Goal: Task Accomplishment & Management: Manage account settings

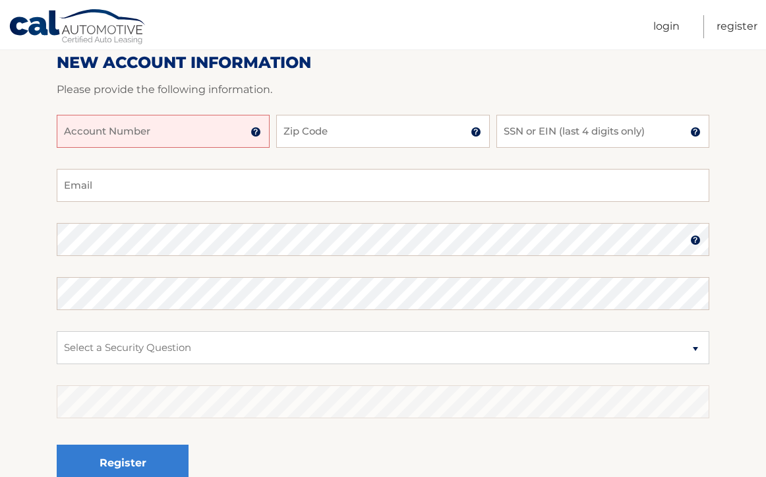
scroll to position [198, 0]
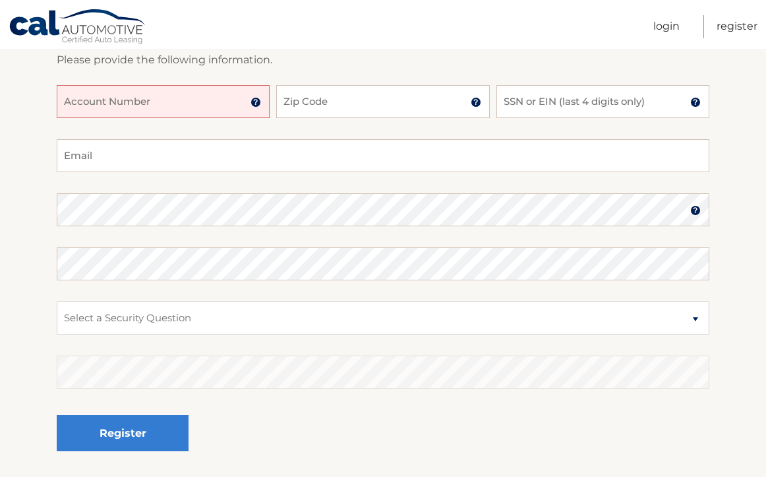
click at [173, 104] on input "Account Number" at bounding box center [163, 101] width 213 height 33
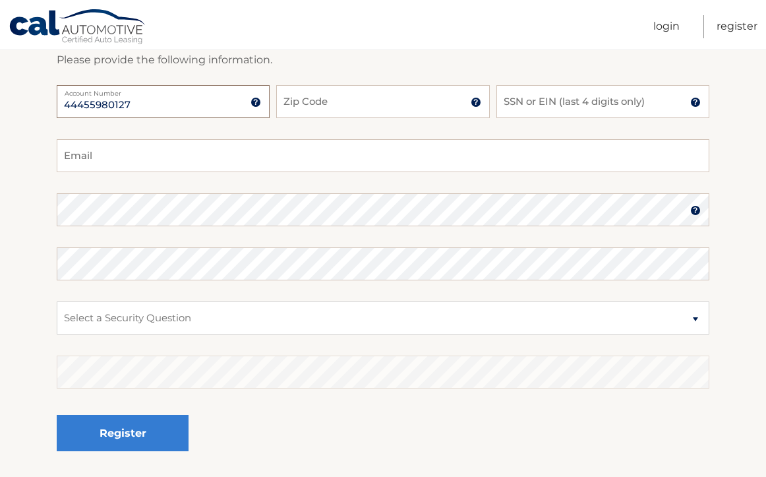
type input "44455980127"
click at [422, 100] on input "Zip Code" at bounding box center [382, 101] width 213 height 33
type input "10604"
click at [601, 107] on input "SSN or EIN (last 4 digits only)" at bounding box center [603, 101] width 213 height 33
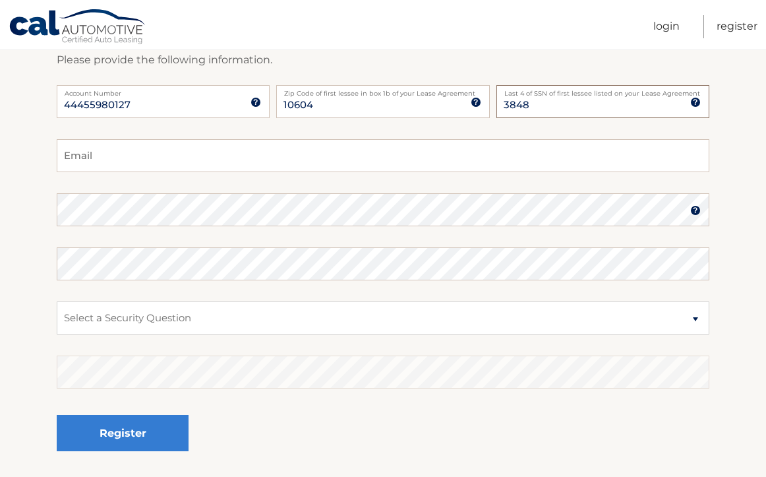
type input "3848"
click at [470, 150] on input "Email" at bounding box center [383, 155] width 653 height 33
type input "m.abbattista@yahoo.com"
click at [522, 322] on select "Select a Security Question What was the name of your elementary school? What is…" at bounding box center [383, 317] width 653 height 33
select select "2"
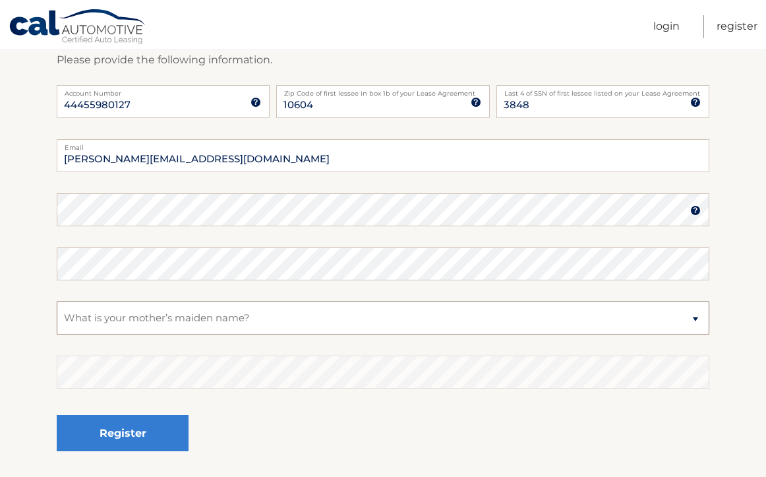
click at [57, 301] on select "Select a Security Question What was the name of your elementary school? What is…" at bounding box center [383, 317] width 653 height 33
click at [47, 201] on section "New Account Information Please provide the following information. 44455980127 A…" at bounding box center [383, 221] width 766 height 515
click at [30, 207] on section "New Account Information Please provide the following information. 44455980127 A…" at bounding box center [383, 221] width 766 height 515
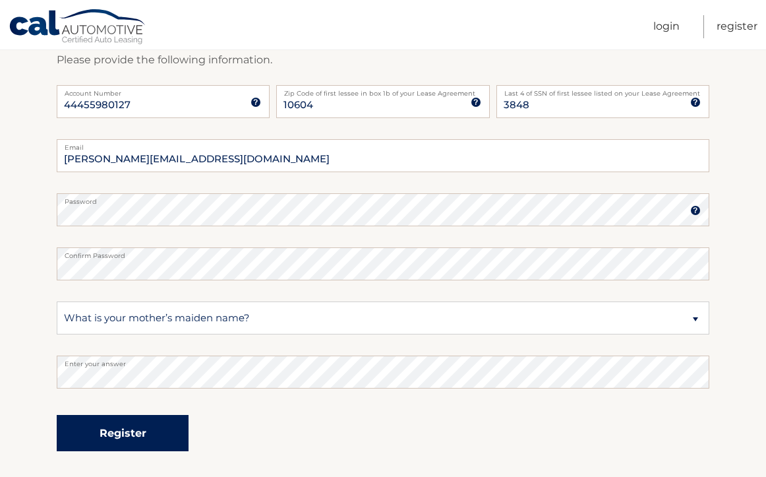
click at [154, 431] on button "Register" at bounding box center [123, 433] width 132 height 36
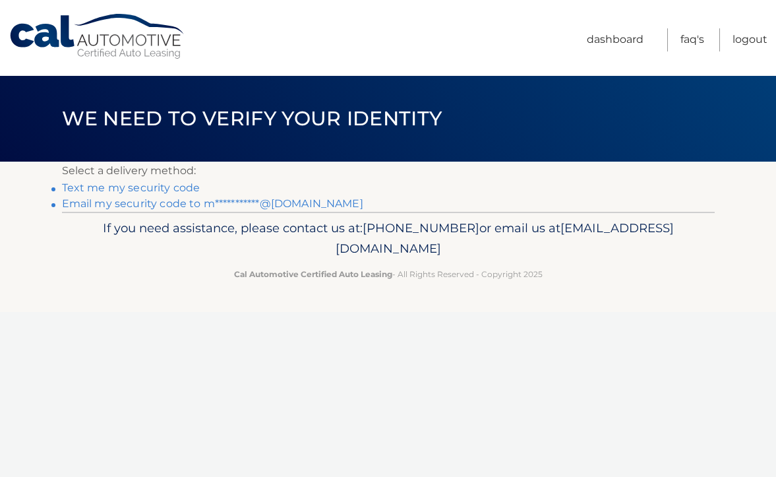
click at [195, 204] on link "**********" at bounding box center [212, 203] width 301 height 13
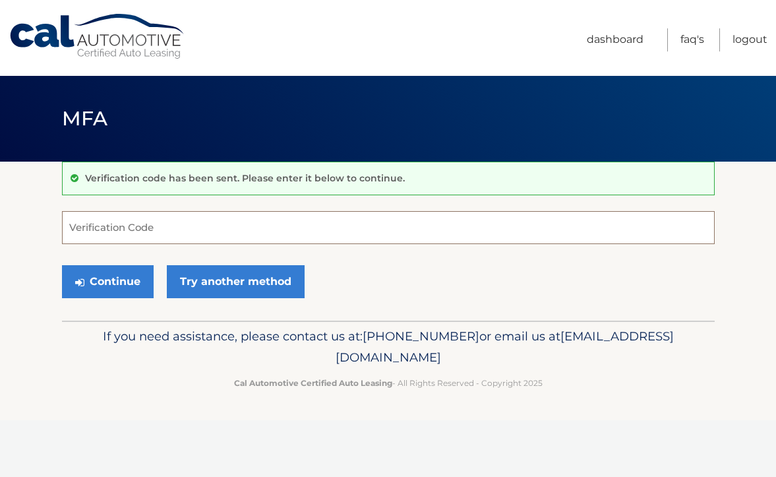
click at [276, 228] on input "Verification Code" at bounding box center [388, 227] width 653 height 33
click at [284, 233] on input "Verification Code" at bounding box center [388, 227] width 653 height 33
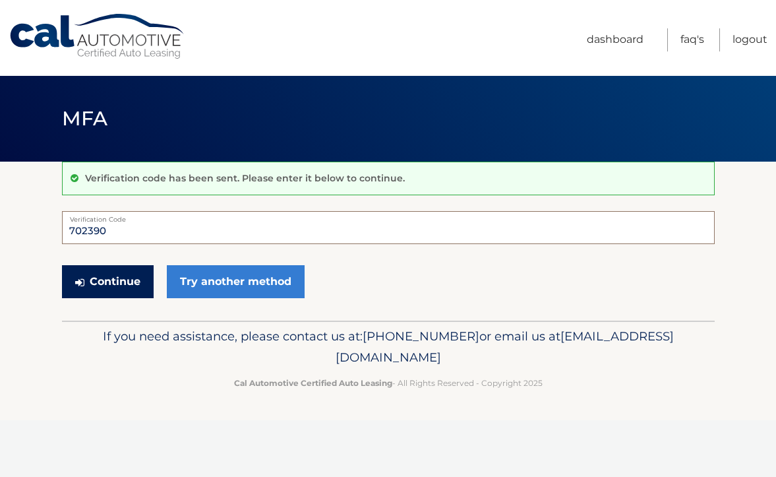
type input "702390"
click at [121, 281] on button "Continue" at bounding box center [108, 281] width 92 height 33
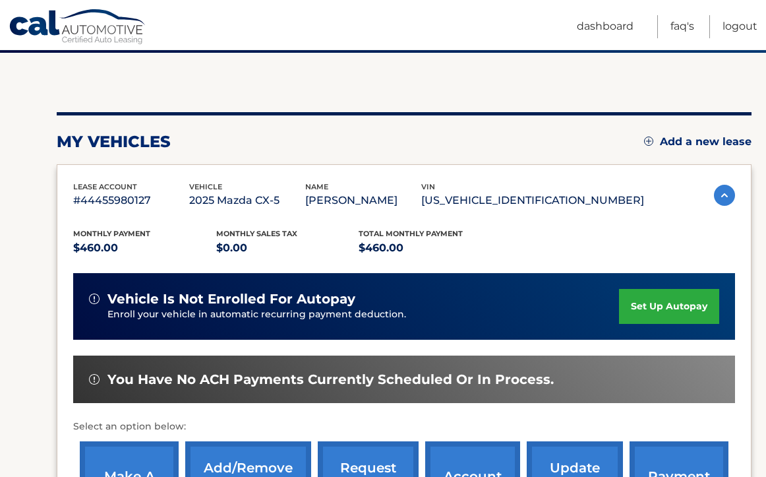
scroll to position [132, 0]
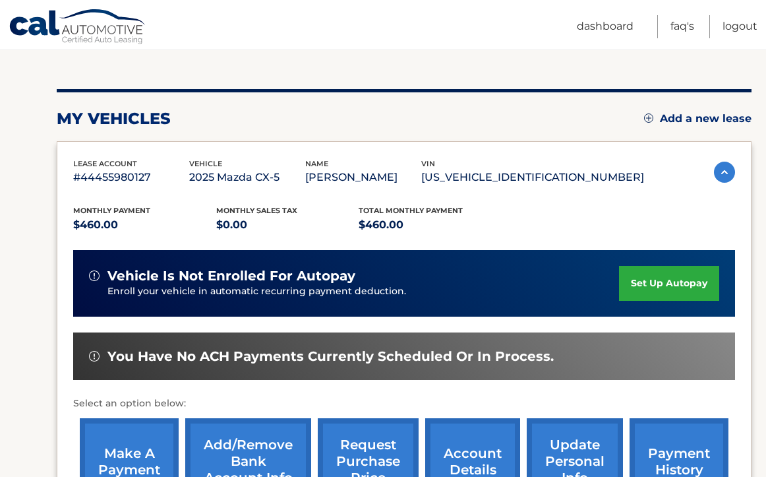
click at [689, 280] on link "set up autopay" at bounding box center [669, 283] width 100 height 35
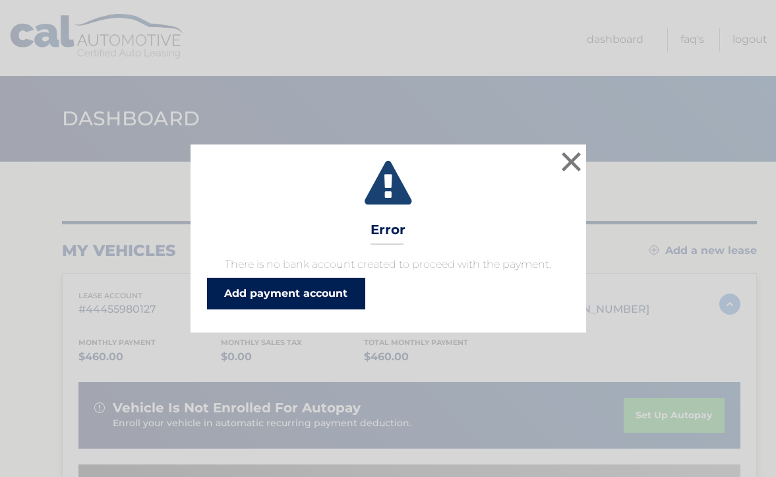
click at [322, 290] on link "Add payment account" at bounding box center [286, 294] width 158 height 32
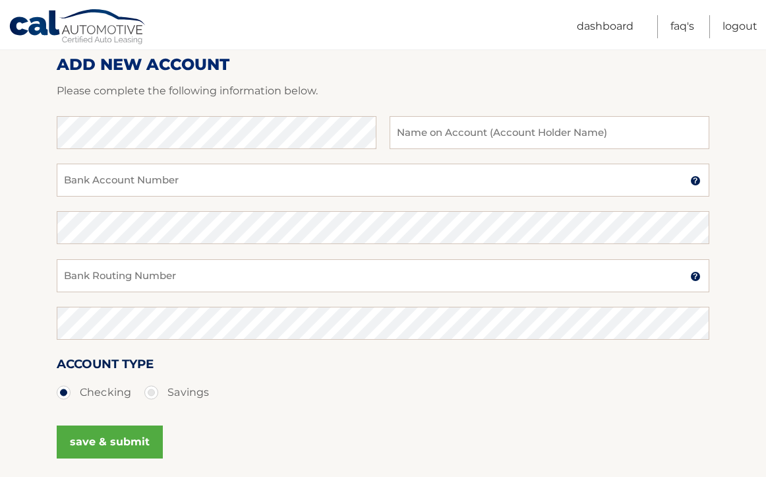
scroll to position [198, 0]
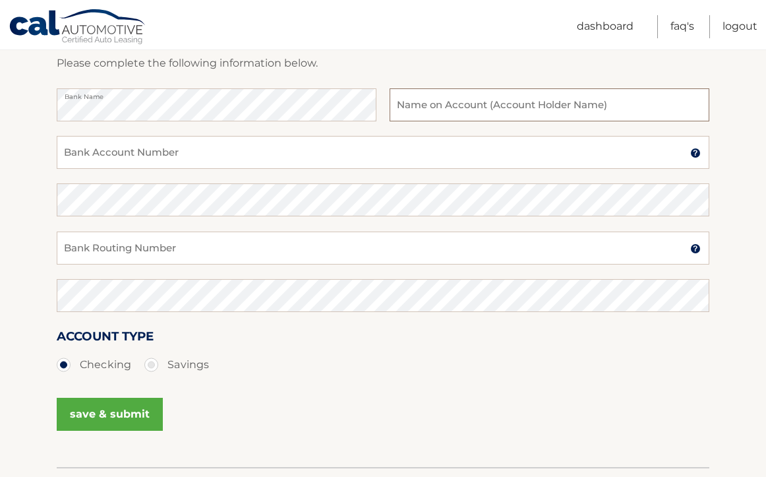
click at [558, 108] on input "text" at bounding box center [550, 104] width 320 height 33
type input "[PERSON_NAME]"
click at [508, 150] on input "Bank Account Number" at bounding box center [383, 152] width 653 height 33
paste input "799703199"
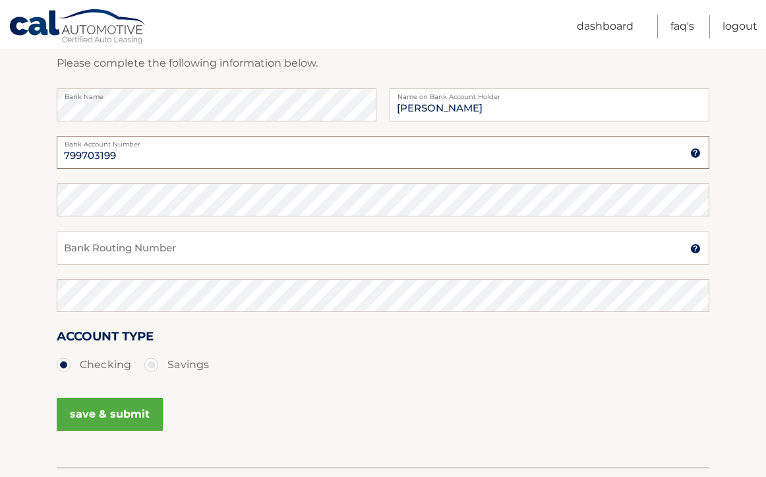
type input "799703199"
click at [274, 258] on input "Bank Routing Number" at bounding box center [383, 247] width 653 height 33
type input "021000021"
click at [152, 412] on button "save & submit" at bounding box center [110, 414] width 106 height 33
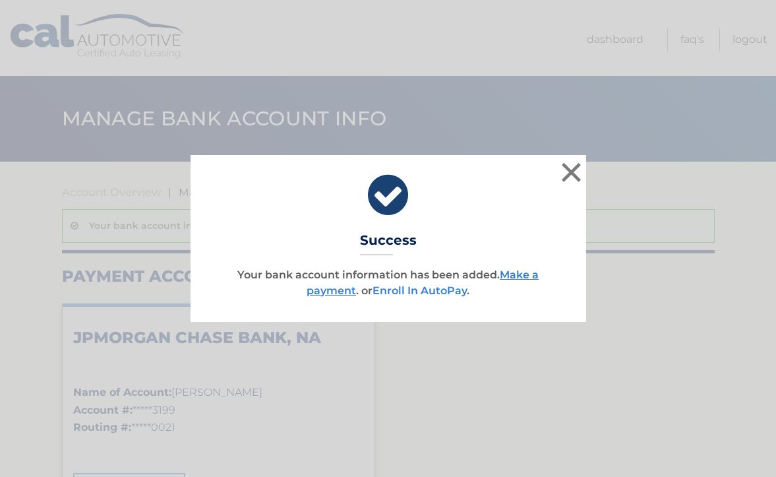
click at [431, 292] on link "Enroll In AutoPay" at bounding box center [420, 290] width 94 height 13
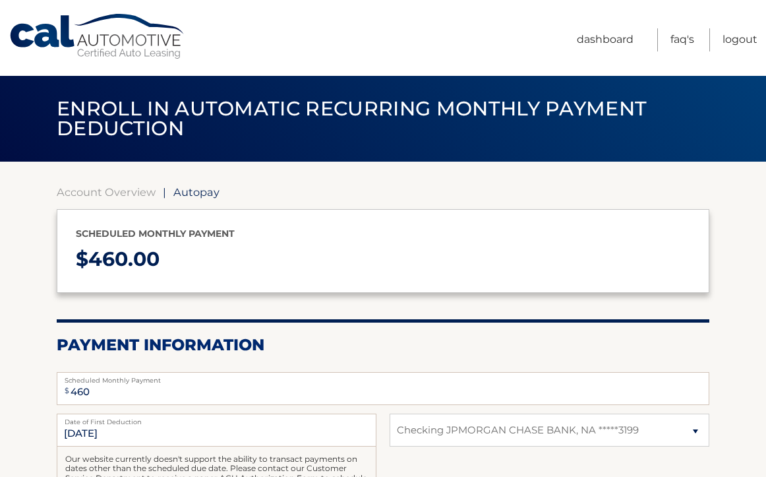
select select "NTljNzVkMmQtOWJhZS00ZGQ0LWEzYmUtMjY0YzE5NWEzYjQ3"
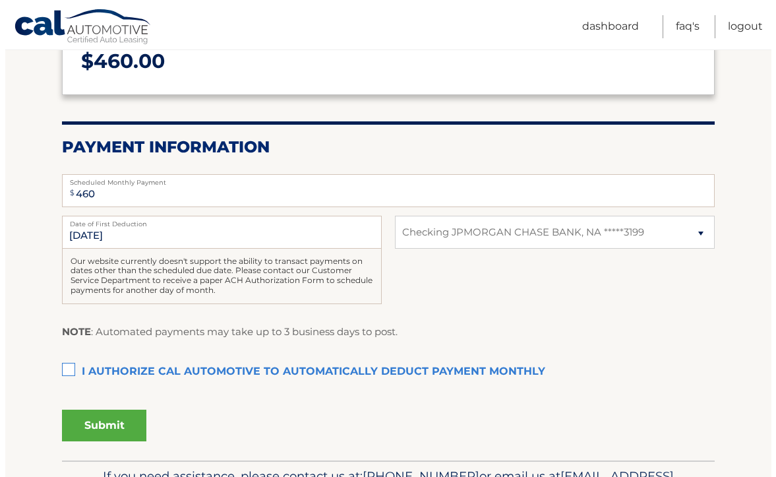
scroll to position [264, 0]
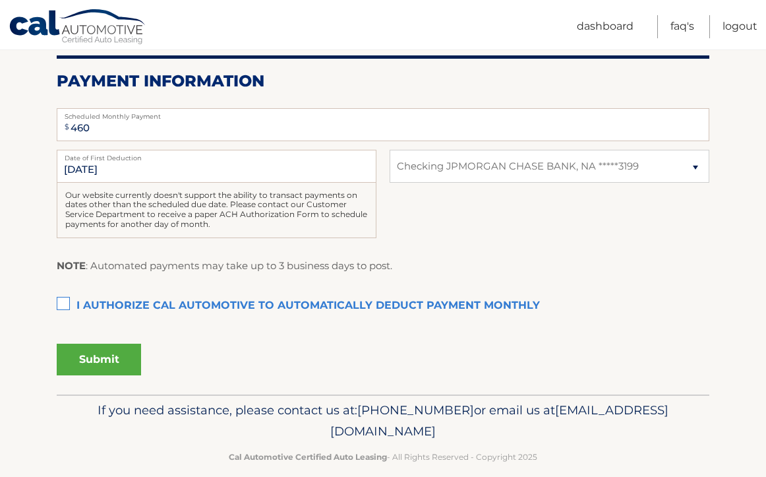
click at [60, 303] on label "I authorize cal automotive to automatically deduct payment monthly This checkbo…" at bounding box center [383, 306] width 653 height 26
click at [0, 0] on input "I authorize cal automotive to automatically deduct payment monthly This checkbo…" at bounding box center [0, 0] width 0 height 0
click at [94, 361] on button "Submit" at bounding box center [99, 360] width 84 height 32
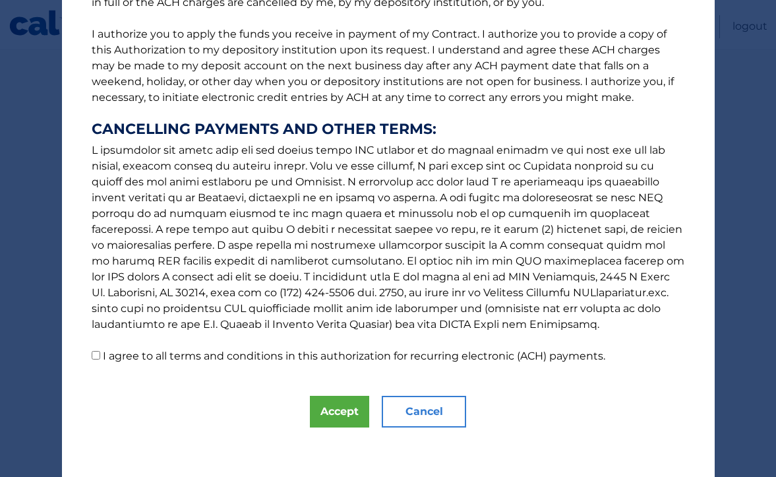
scroll to position [162, 0]
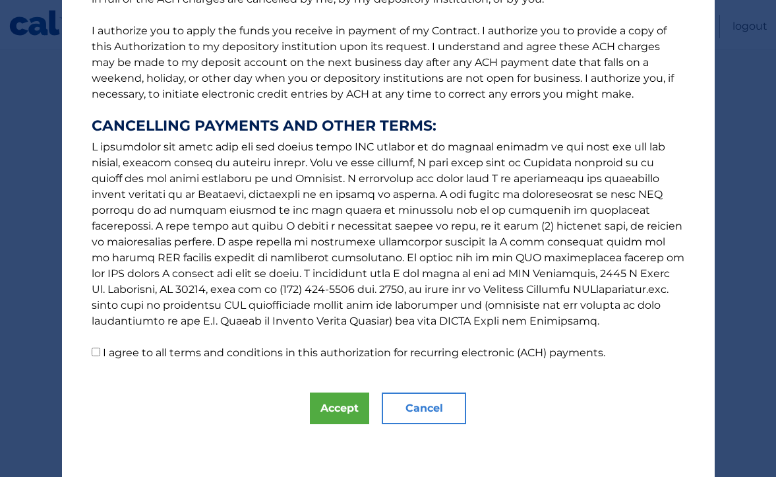
click at [92, 353] on input "I agree to all terms and conditions in this authorization for recurring electro…" at bounding box center [96, 352] width 9 height 9
checkbox input "true"
click at [346, 401] on button "Accept" at bounding box center [339, 408] width 59 height 32
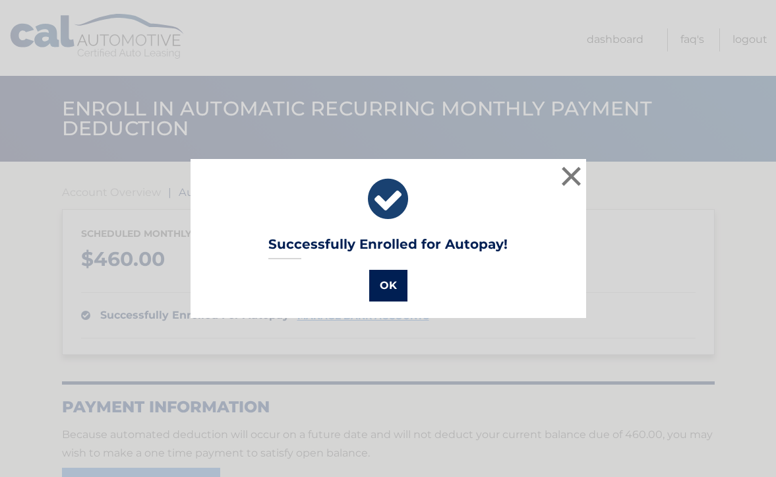
click at [383, 286] on button "OK" at bounding box center [388, 286] width 38 height 32
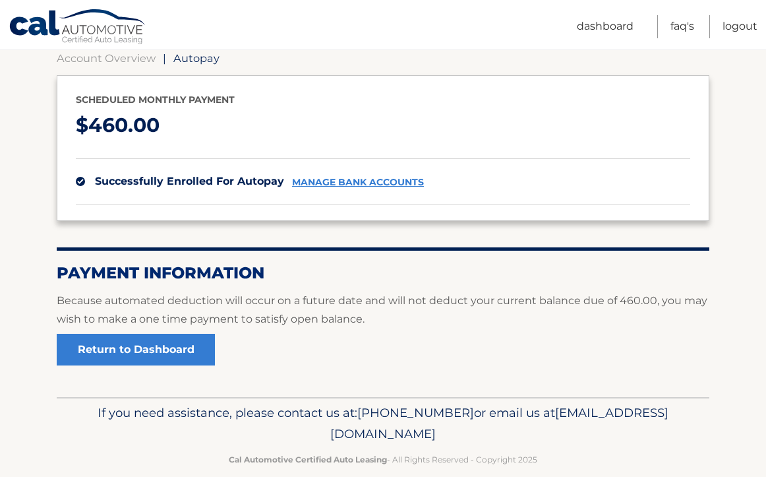
scroll to position [154, 0]
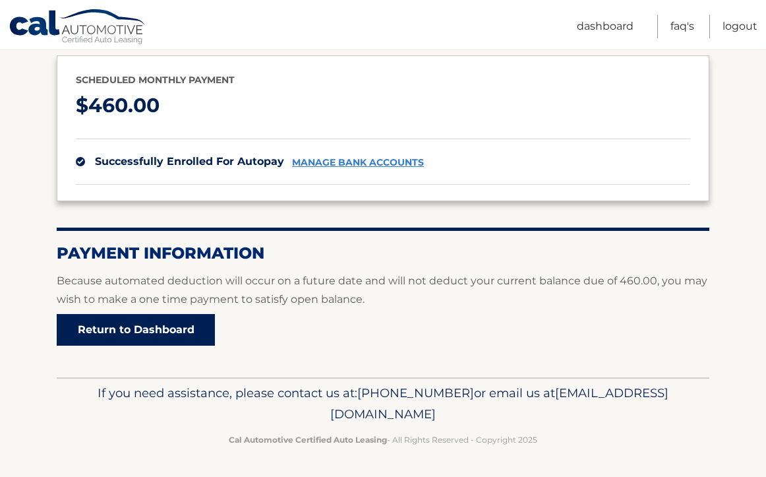
click at [166, 322] on link "Return to Dashboard" at bounding box center [136, 330] width 158 height 32
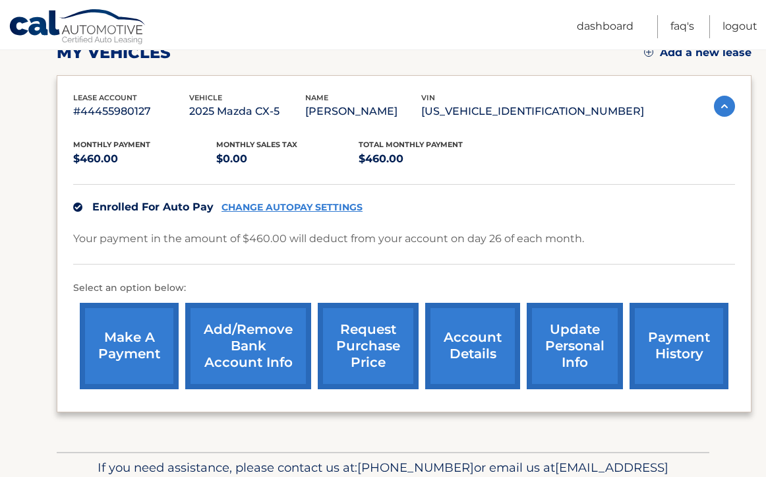
scroll to position [264, 0]
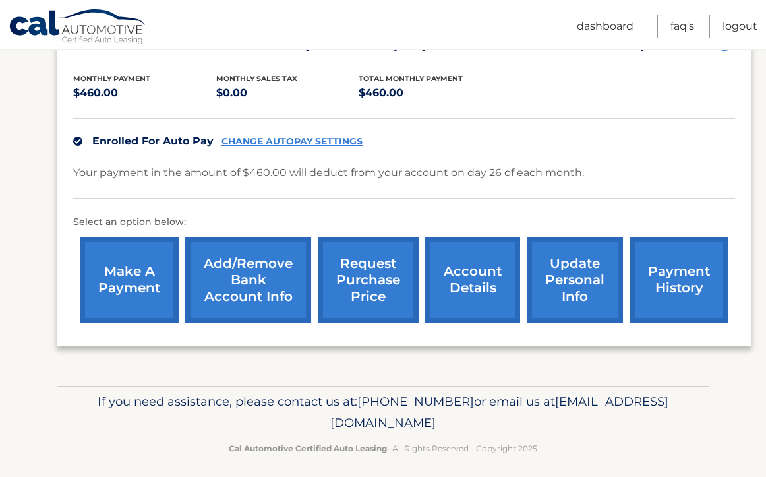
click at [592, 298] on link "update personal info" at bounding box center [575, 280] width 96 height 86
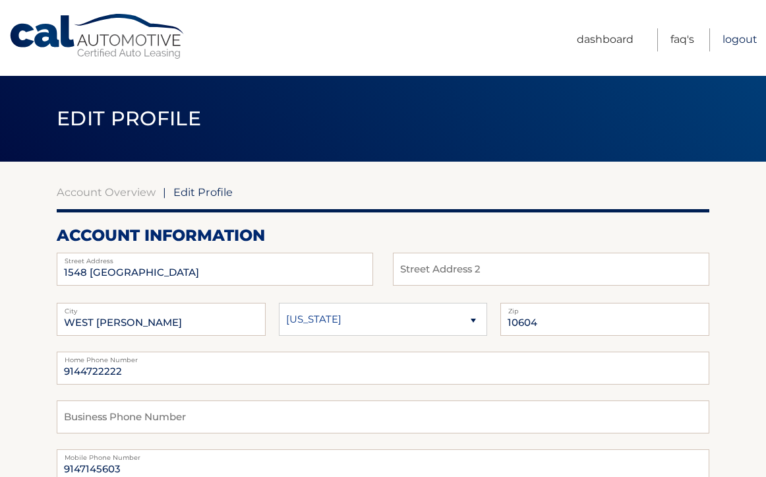
click at [743, 43] on link "Logout" at bounding box center [740, 39] width 35 height 23
